Goal: Transaction & Acquisition: Book appointment/travel/reservation

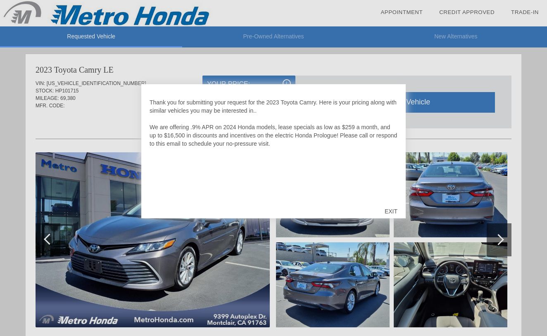
click at [390, 216] on div "EXIT" at bounding box center [390, 211] width 29 height 25
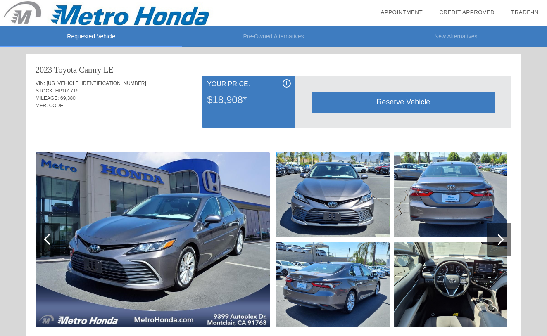
scroll to position [1, 0]
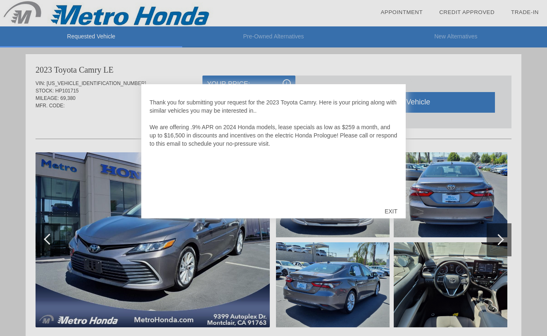
click at [385, 203] on div "EXIT" at bounding box center [390, 211] width 29 height 25
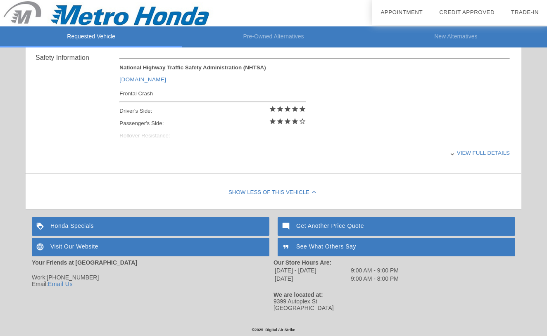
scroll to position [344, 0]
click at [483, 153] on div "View full details" at bounding box center [314, 153] width 390 height 20
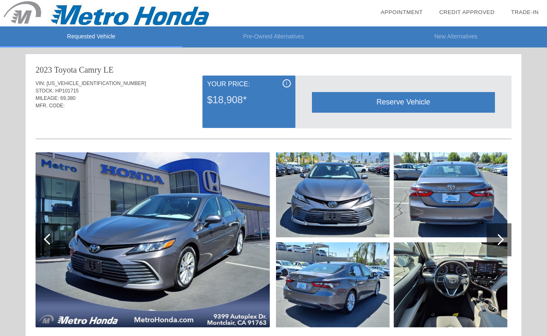
scroll to position [0, 0]
click at [286, 73] on div "2023 Toyota Camry LE" at bounding box center [274, 70] width 476 height 12
click at [286, 78] on div "i Your Price: $18,908*" at bounding box center [248, 102] width 93 height 52
click at [286, 80] on div "i" at bounding box center [287, 83] width 8 height 8
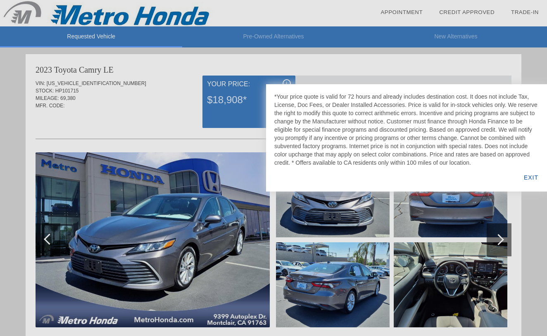
click at [530, 182] on div "EXIT" at bounding box center [531, 178] width 32 height 28
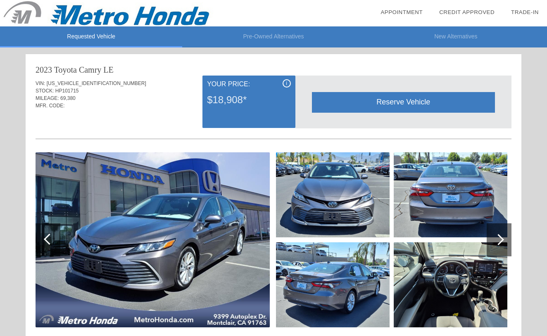
click at [276, 28] on li "Pre-Owned Alternatives" at bounding box center [273, 36] width 182 height 21
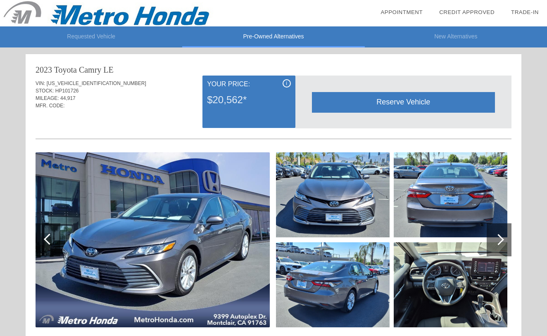
click at [428, 36] on li "New Alternatives" at bounding box center [456, 36] width 182 height 21
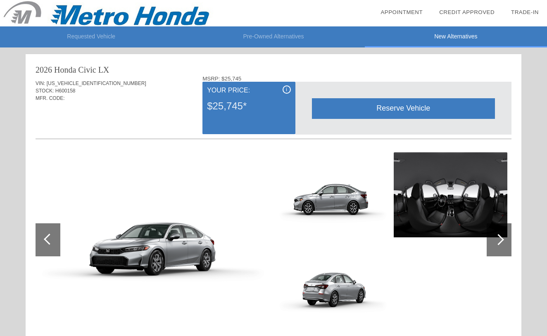
click at [312, 38] on li "Pre-Owned Alternatives" at bounding box center [273, 36] width 182 height 21
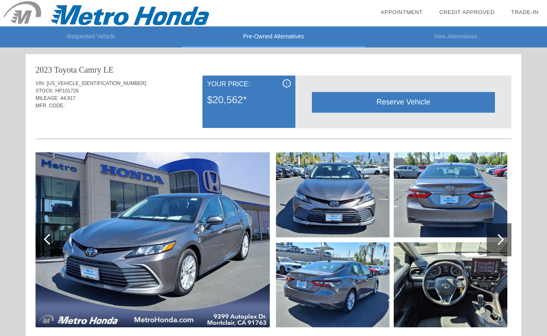
click at [126, 39] on li "Requested Vehicle" at bounding box center [91, 36] width 182 height 21
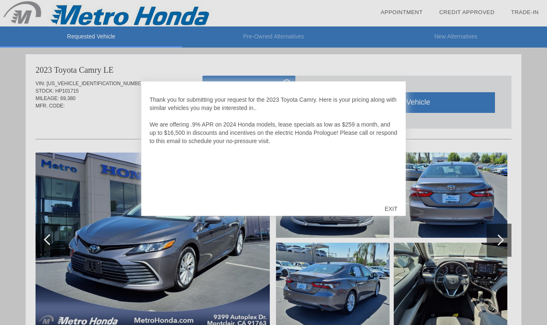
click at [389, 207] on div "EXIT" at bounding box center [390, 208] width 29 height 25
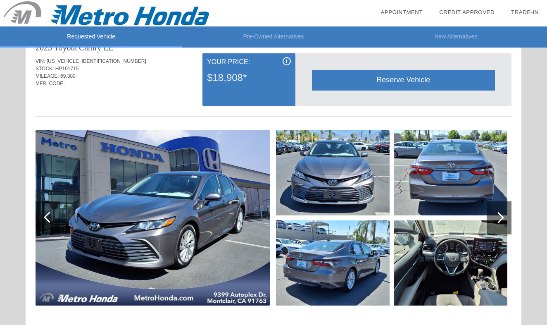
scroll to position [25, 0]
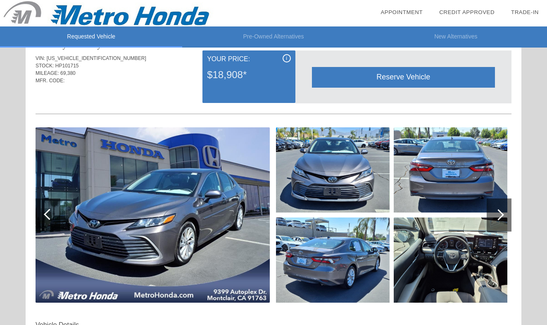
drag, startPoint x: 47, startPoint y: 58, endPoint x: 101, endPoint y: 56, distance: 53.7
click at [101, 56] on div "VIN: [US_VEHICLE_IDENTIFICATION_NUMBER]" at bounding box center [274, 58] width 476 height 7
copy div "[US_VEHICLE_IDENTIFICATION_NUMBER]"
click at [314, 62] on div "Reserve Vehicle Reserve This Vehicle Please confirm that you would like to rese…" at bounding box center [403, 76] width 216 height 53
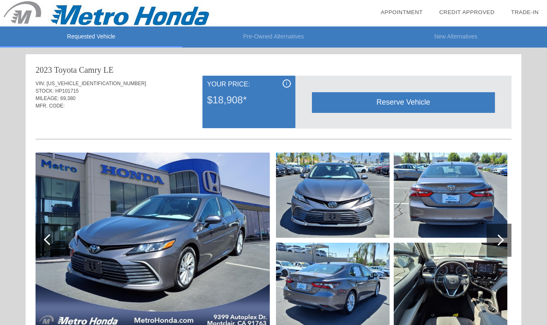
scroll to position [0, 0]
click at [368, 0] on div at bounding box center [273, 13] width 547 height 26
